Goal: Task Accomplishment & Management: Complete application form

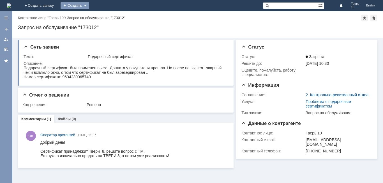
click at [89, 5] on div "Создать" at bounding box center [75, 5] width 29 height 7
click at [104, 15] on link "Заявка" at bounding box center [83, 16] width 43 height 7
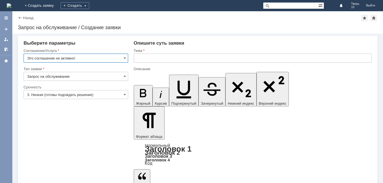
click at [88, 59] on input "Это соглашение не активно!" at bounding box center [76, 58] width 105 height 9
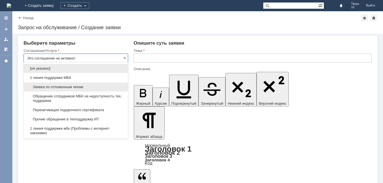
click at [73, 87] on span "Заявка по отложенным чекам" at bounding box center [75, 87] width 97 height 4
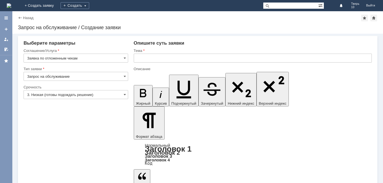
type input "Заявка по отложенным чекам"
click at [160, 59] on input "text" at bounding box center [253, 58] width 238 height 9
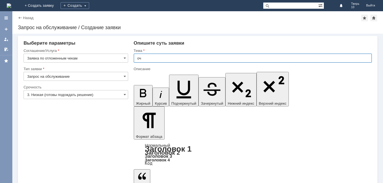
type input "оч"
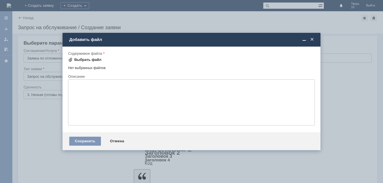
click at [93, 60] on div "Выбрать файл" at bounding box center [87, 59] width 27 height 4
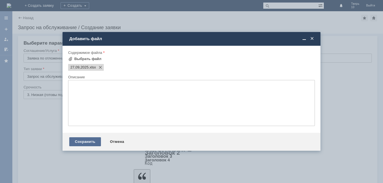
click at [83, 140] on div "Сохранить" at bounding box center [85, 141] width 32 height 9
